Goal: Navigation & Orientation: Find specific page/section

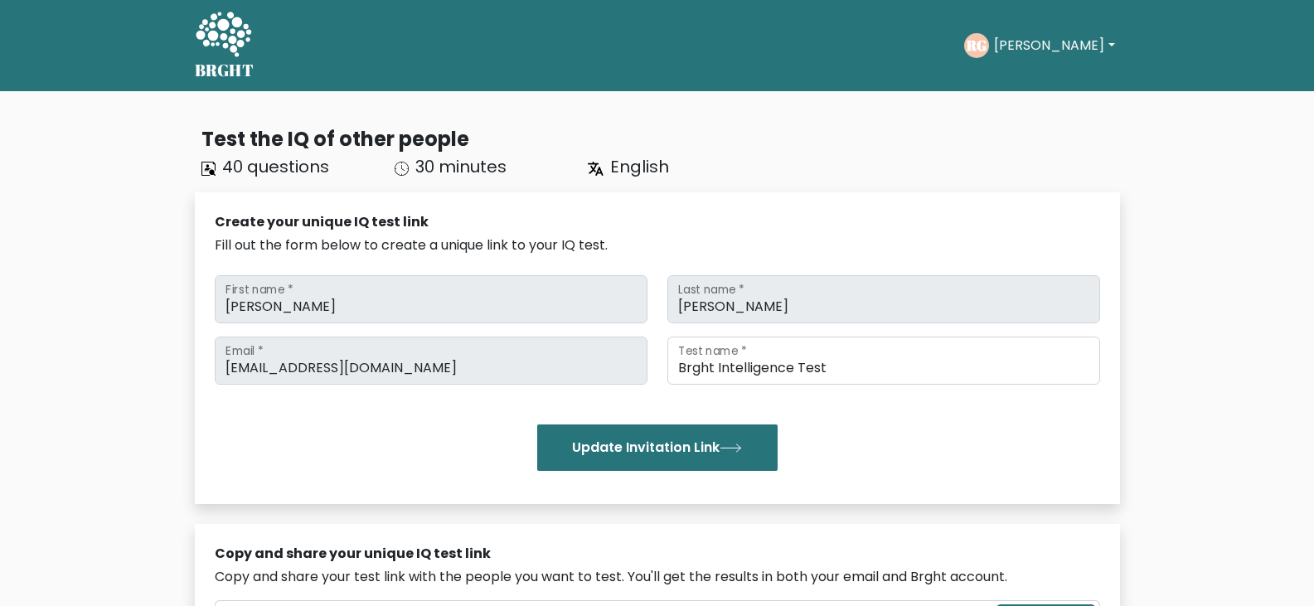
scroll to position [526, 0]
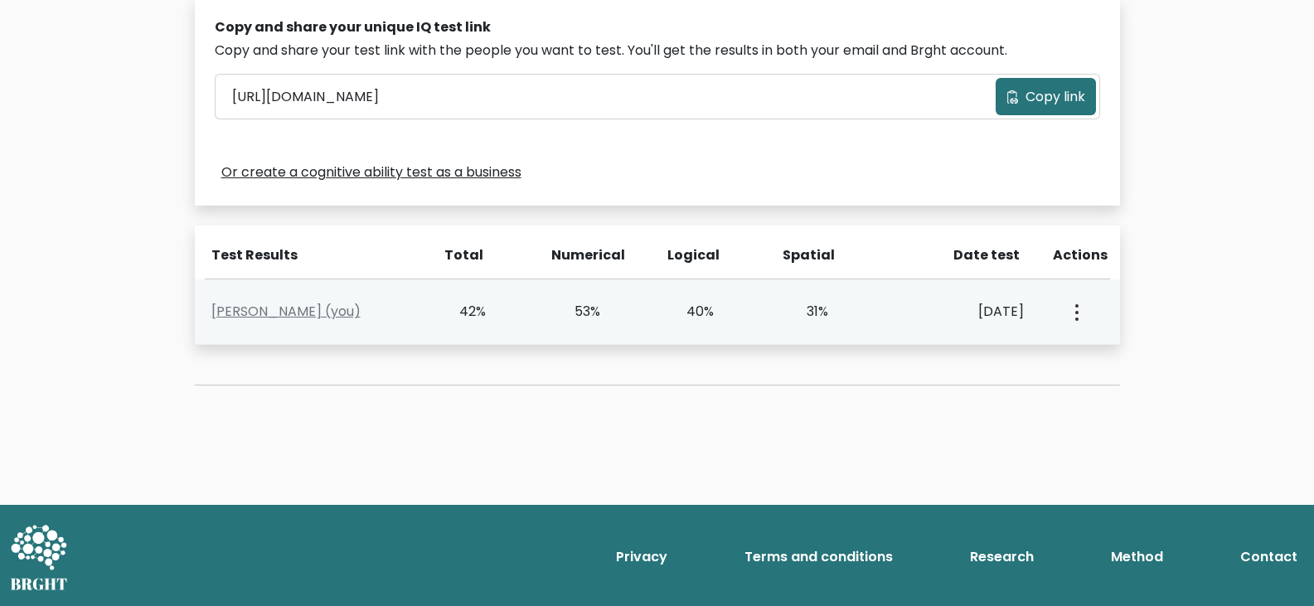
click at [1079, 327] on button "button" at bounding box center [1075, 311] width 13 height 51
click at [1106, 351] on link "View Profile" at bounding box center [1134, 360] width 131 height 27
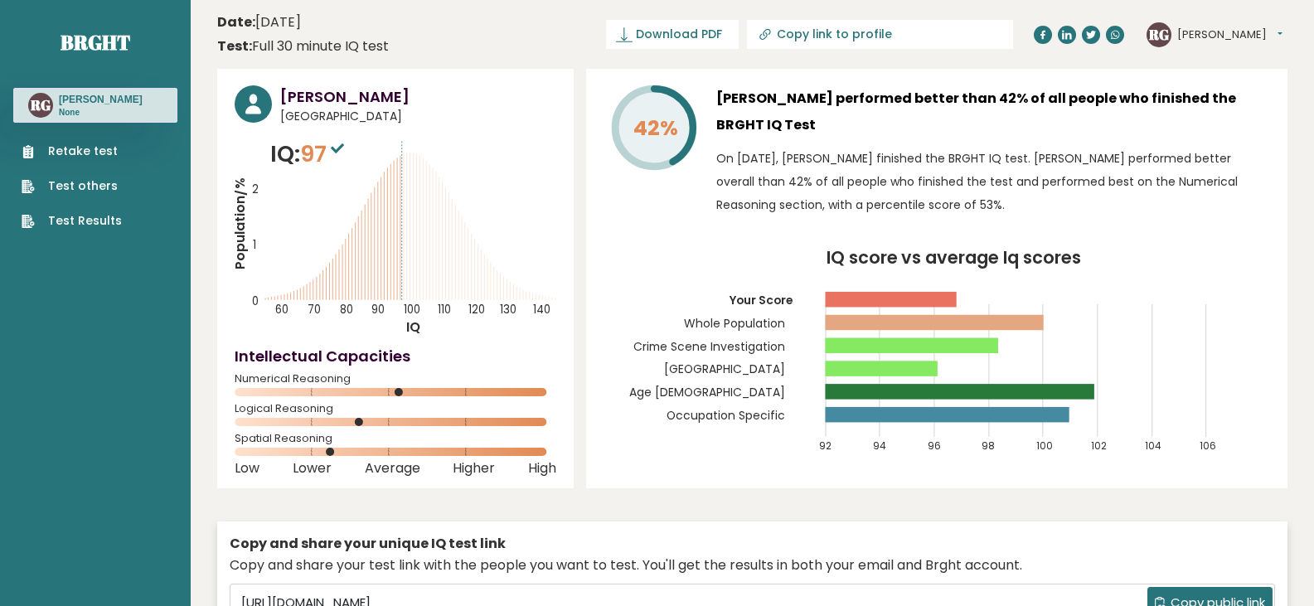
click at [104, 184] on link "Test others" at bounding box center [72, 185] width 100 height 17
